Goal: Transaction & Acquisition: Purchase product/service

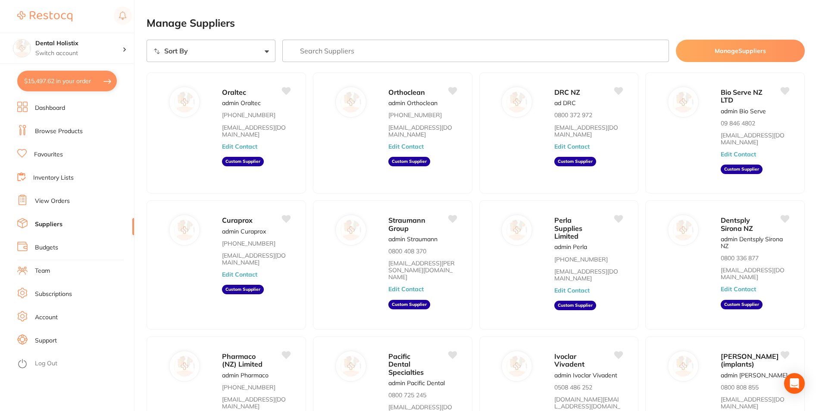
click at [63, 82] on button "$15,497.62 in your order" at bounding box center [67, 81] width 100 height 21
checkbox input "true"
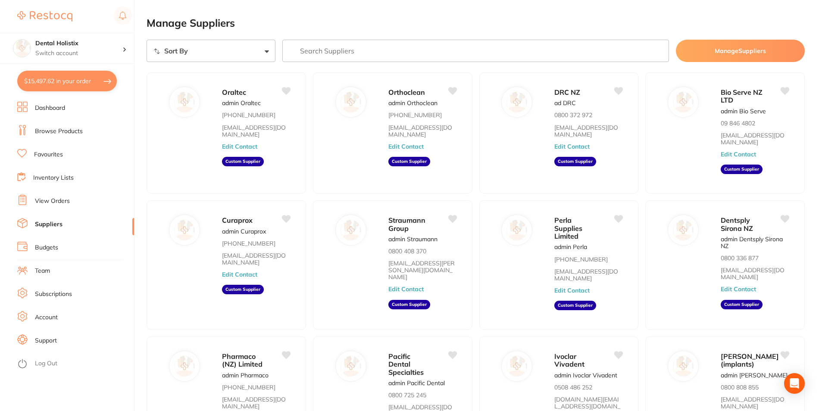
checkbox input "true"
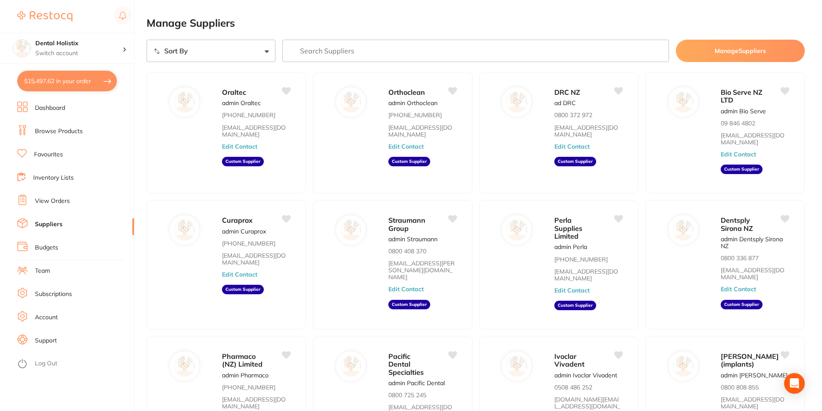
checkbox input "true"
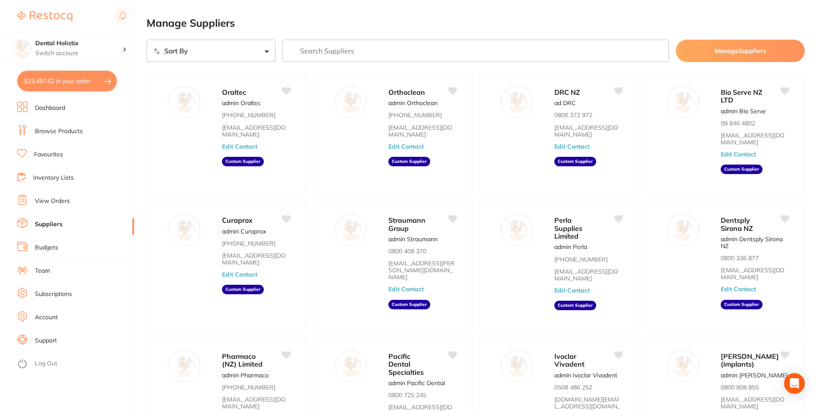
checkbox input "true"
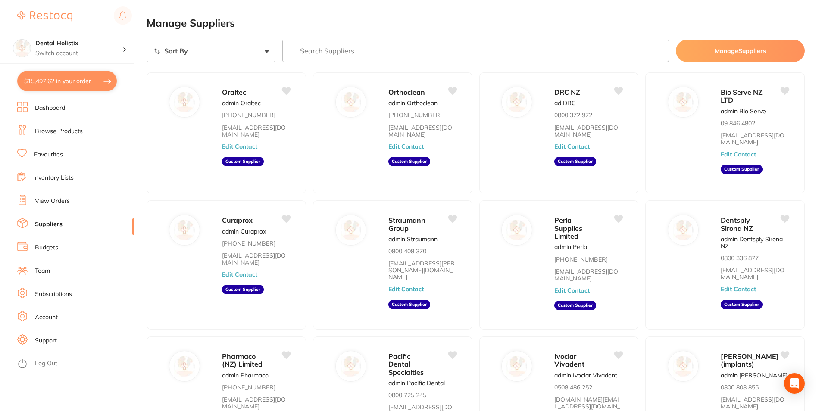
checkbox input "true"
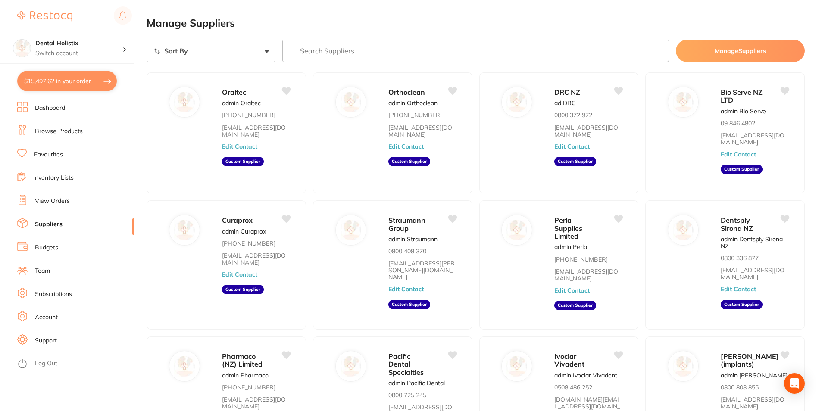
checkbox input "true"
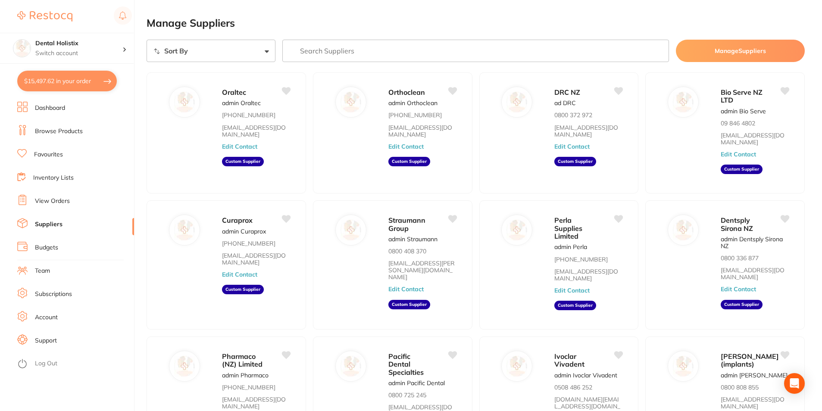
checkbox input "true"
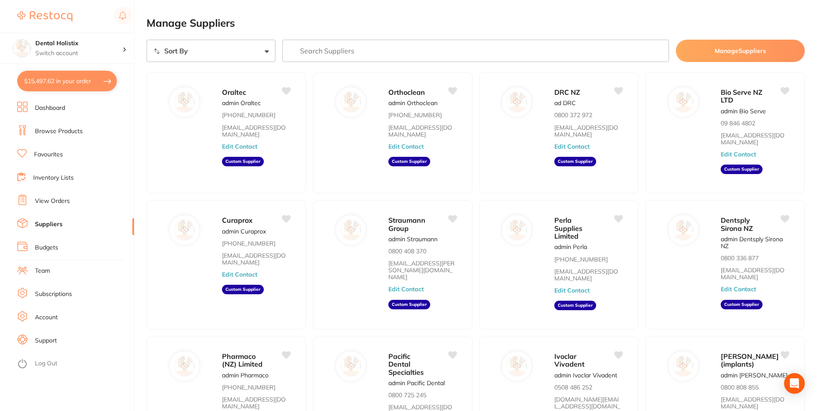
checkbox input "true"
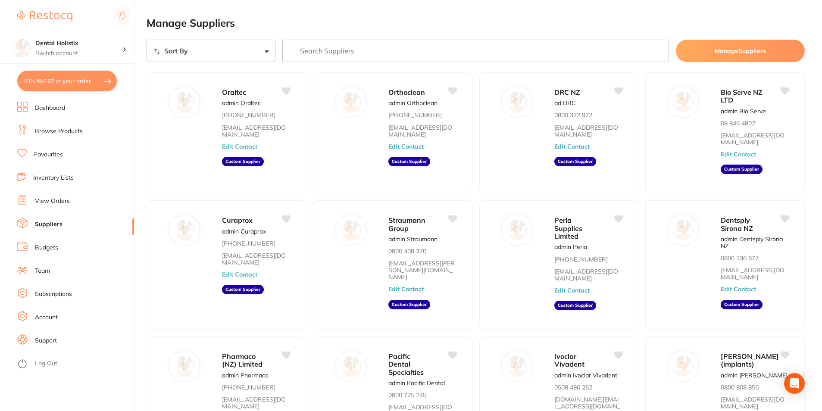
checkbox input "true"
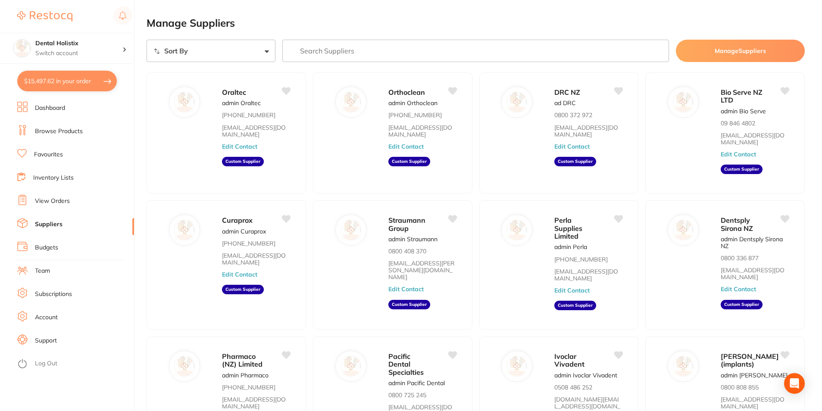
checkbox input "true"
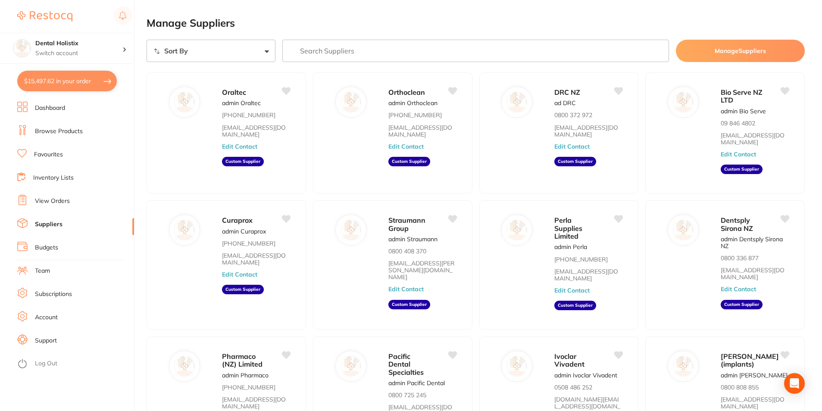
checkbox input "true"
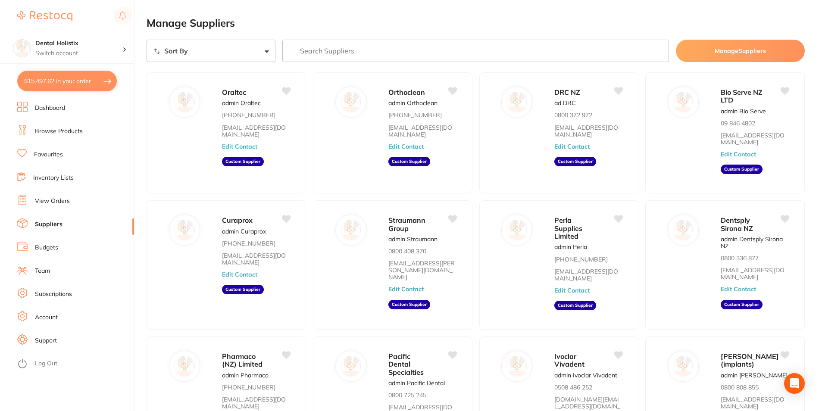
checkbox input "true"
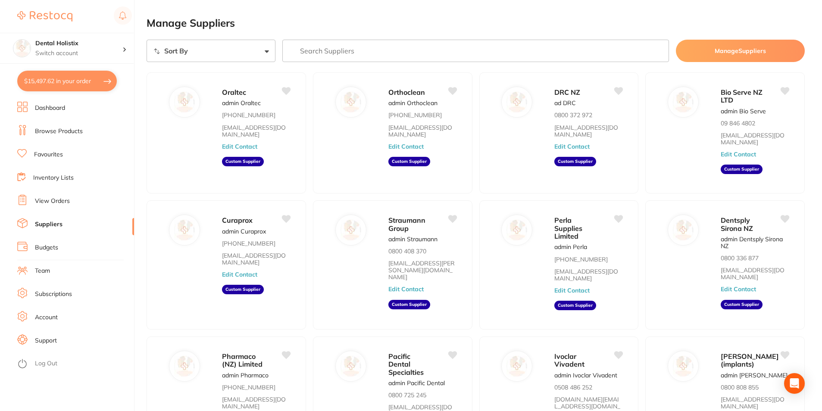
checkbox input "true"
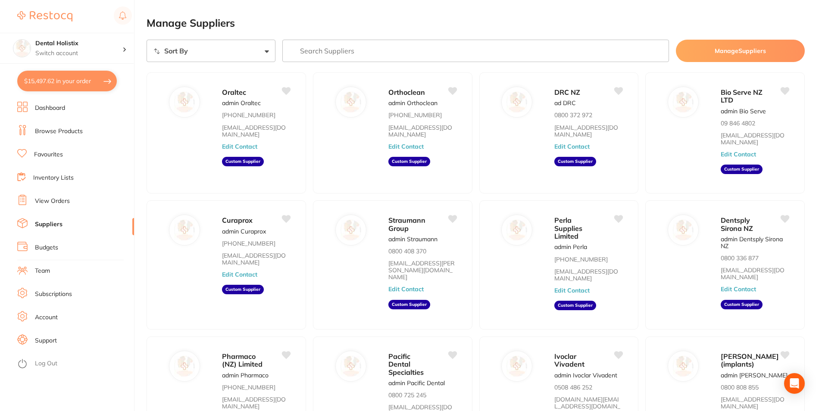
checkbox input "true"
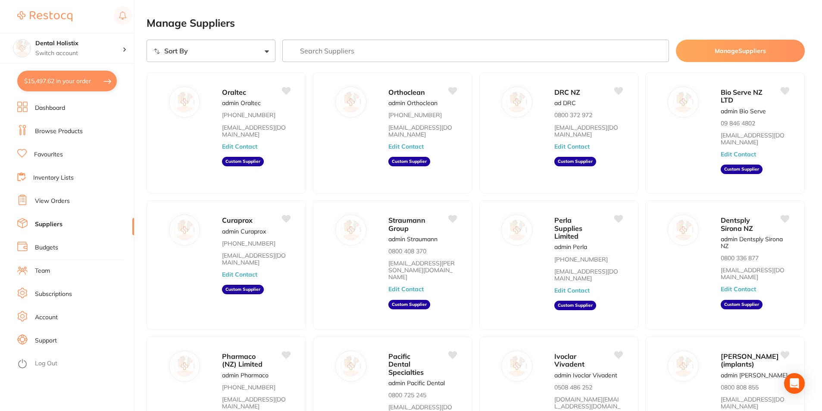
checkbox input "true"
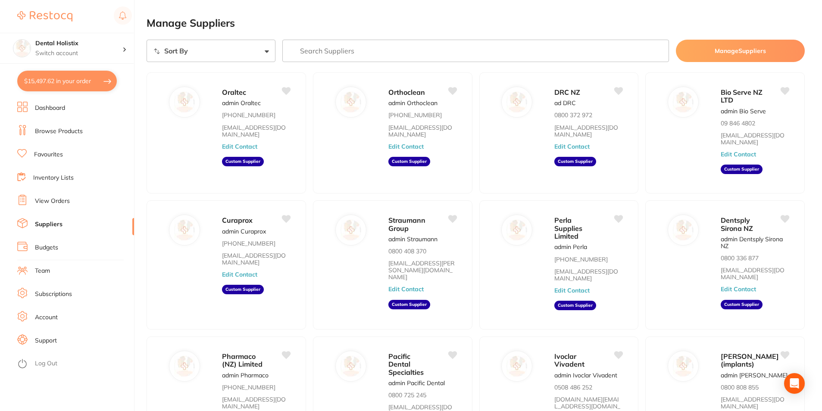
checkbox input "true"
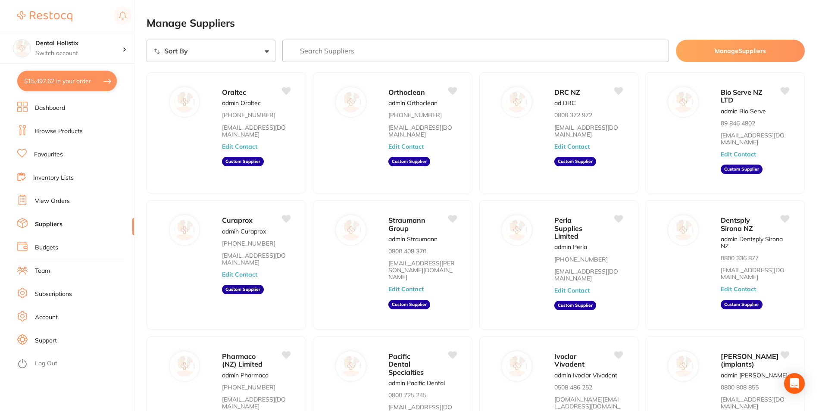
checkbox input "true"
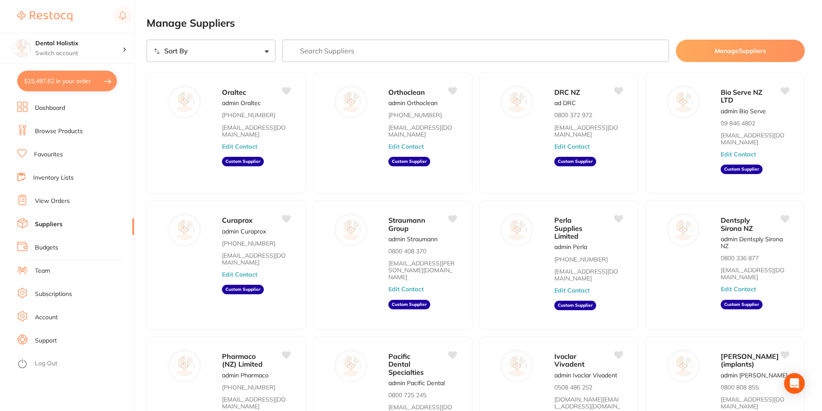
checkbox input "true"
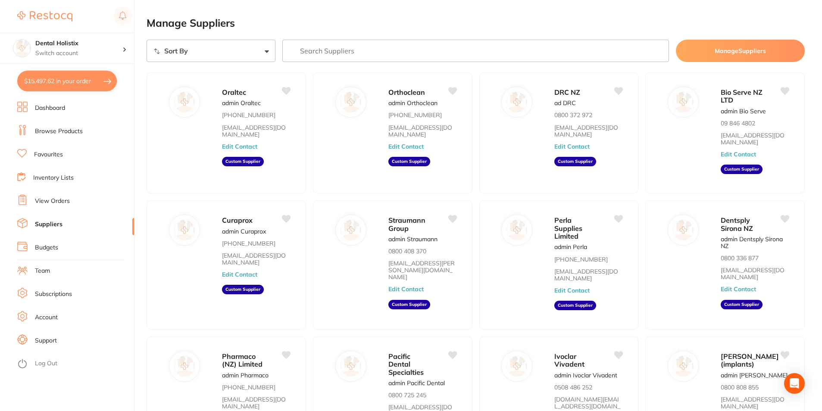
checkbox input "true"
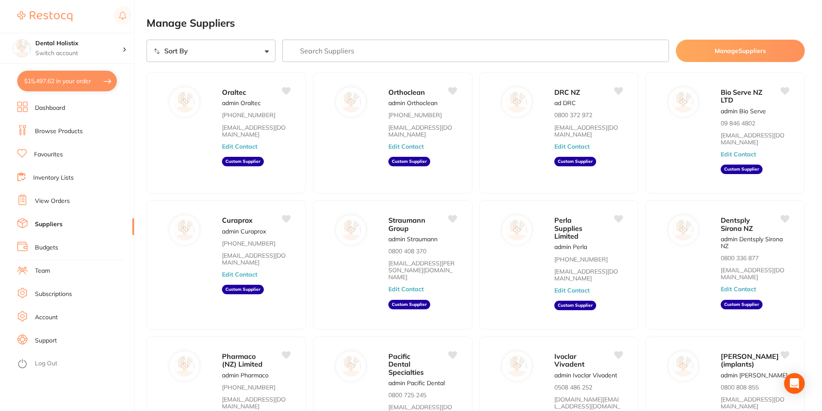
checkbox input "true"
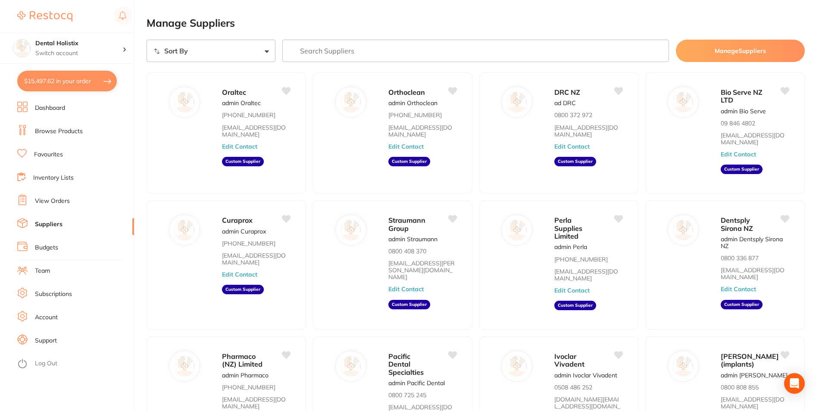
checkbox input "true"
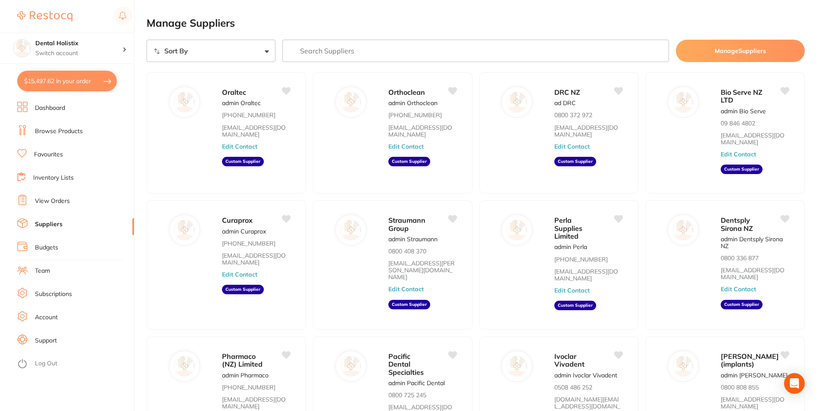
checkbox input "true"
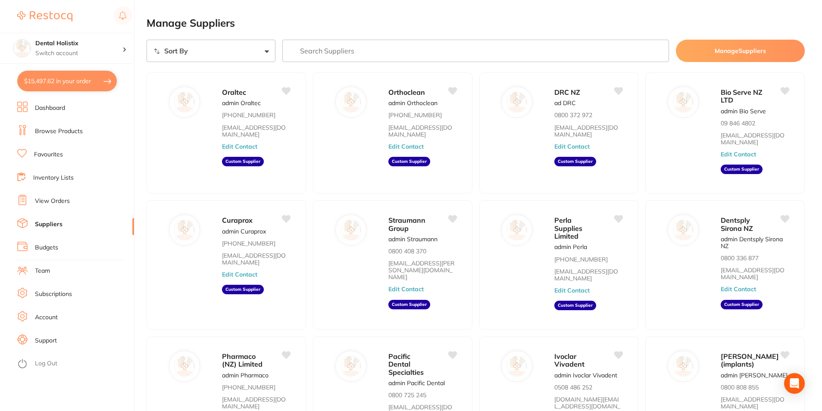
checkbox input "true"
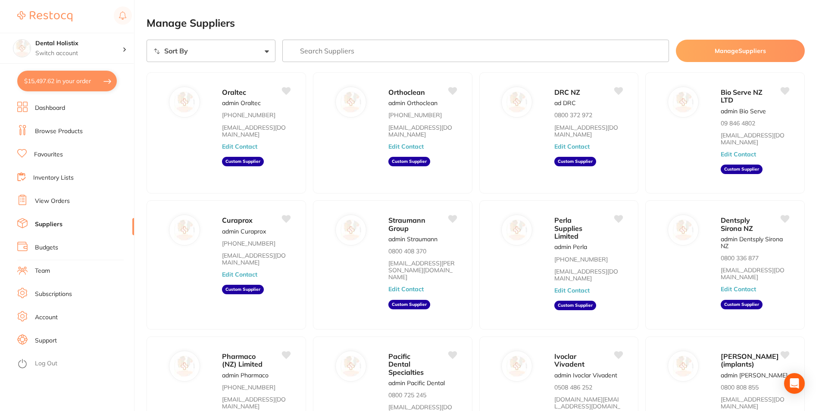
checkbox input "true"
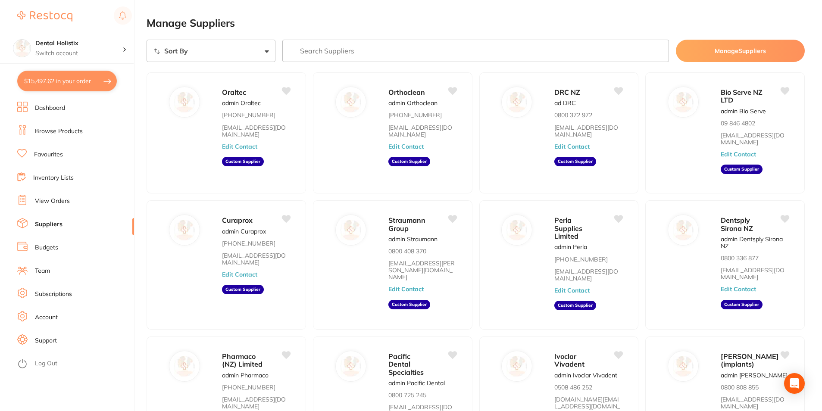
checkbox input "true"
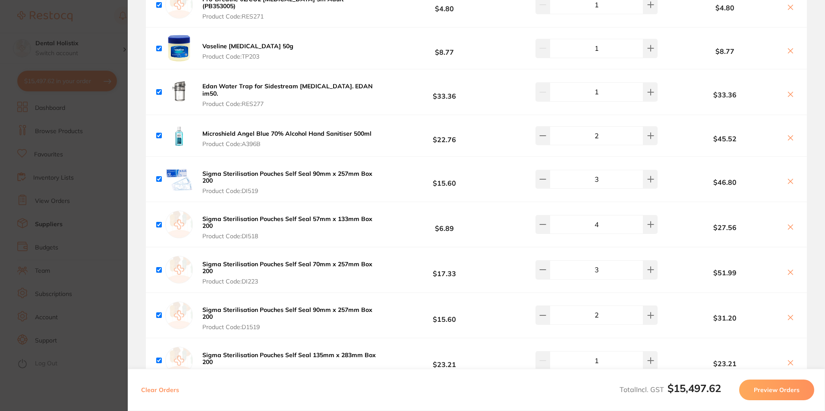
click at [779, 394] on button "Preview Orders" at bounding box center [776, 390] width 75 height 21
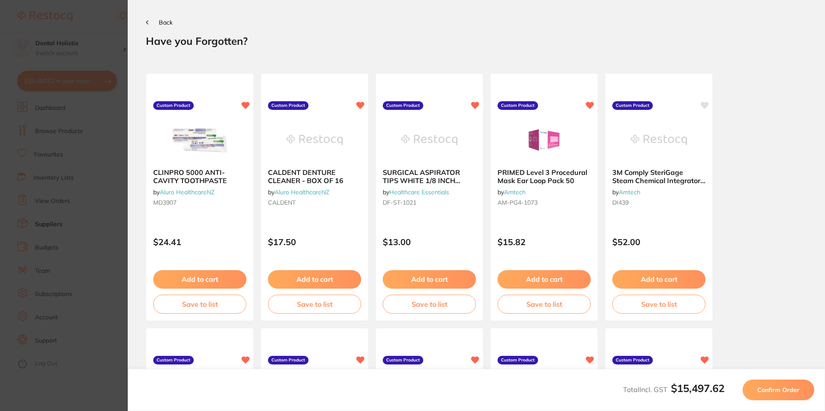
click at [779, 392] on span "Confirm Order" at bounding box center [778, 390] width 42 height 8
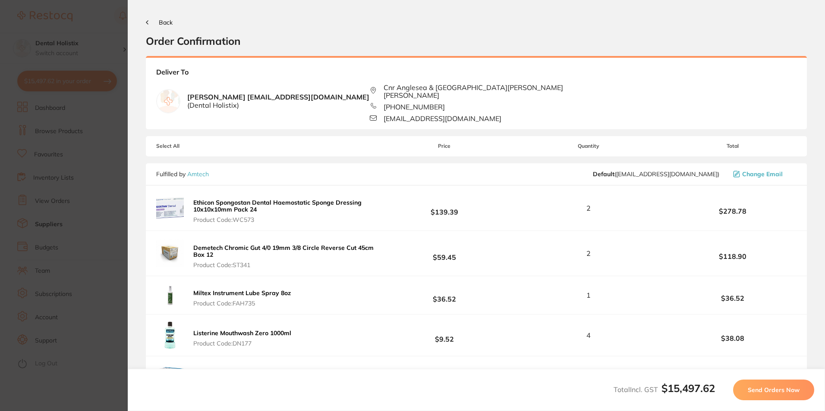
click at [779, 392] on span "Send Orders Now" at bounding box center [773, 390] width 52 height 8
